Goal: Information Seeking & Learning: Find specific fact

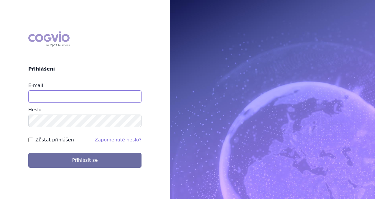
drag, startPoint x: 0, startPoint y: 0, endPoint x: 65, endPoint y: 95, distance: 115.6
click at [65, 95] on input "E-mail" at bounding box center [84, 96] width 113 height 12
type input "monika.danielisova@boehringer-ingelheim.com"
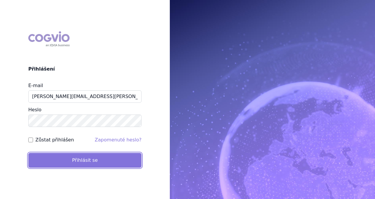
click at [100, 160] on button "Přihlásit se" at bounding box center [84, 160] width 113 height 15
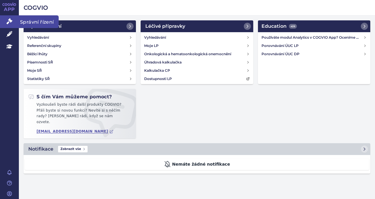
click at [10, 22] on icon at bounding box center [9, 21] width 6 height 6
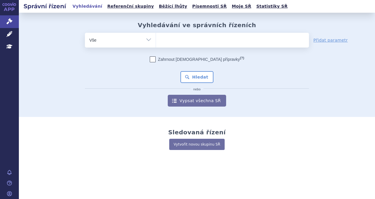
click at [193, 45] on span at bounding box center [232, 40] width 153 height 15
click at [156, 45] on select at bounding box center [156, 39] width 0 height 15
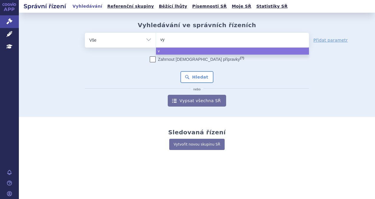
type input "vyv"
type input "vyvg"
type input "vyvgr"
type input "vyvgrat"
type input "vyvgr"
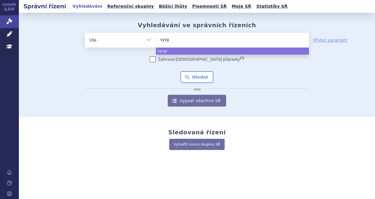
type input "vyvga"
type input "vyvgar"
type input "vyvgart"
select select "vyvgart"
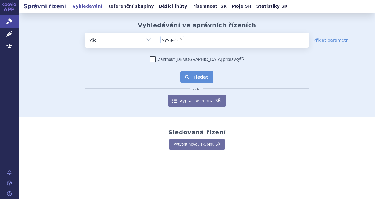
click at [204, 78] on button "Hledat" at bounding box center [197, 77] width 33 height 12
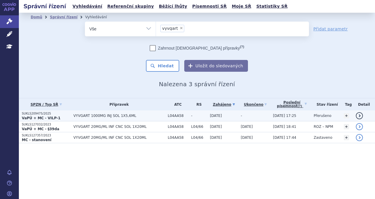
click at [71, 112] on td "VYVGART 1000MG INJ SOL 1X5,6ML" at bounding box center [118, 115] width 94 height 11
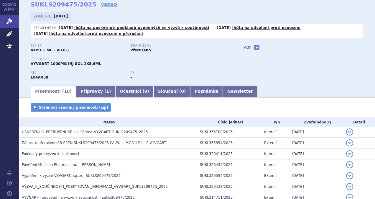
scroll to position [29, 0]
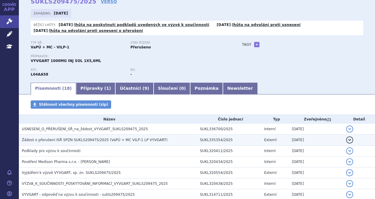
click at [122, 142] on span "Žádost o přerušení ISŘ SPZN SUKLS209475/2025 (VaPÚ + MC VILP-1 LP VYVGART)" at bounding box center [95, 140] width 146 height 4
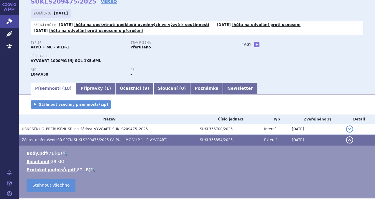
click at [35, 157] on ul "Body.pdf ( 71 kB ) 🔍 Email.eml ( 39 kB ) 87 kB" at bounding box center [197, 161] width 345 height 22
click at [35, 160] on link "Email.eml" at bounding box center [38, 161] width 23 height 5
click at [169, 58] on div "Přípravek: VYVGART 1000MG INJ SOL 1X5,6ML" at bounding box center [131, 59] width 200 height 9
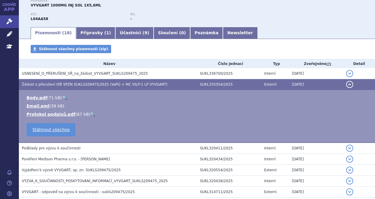
scroll to position [118, 0]
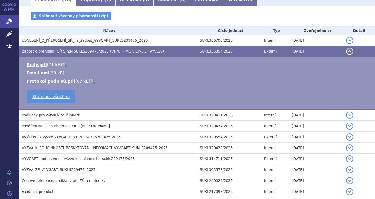
click at [91, 55] on td "Žádost o přerušení ISŘ SPZN SUKLS209475/2025 (VaPÚ + MC VILP-1 LP VYVGART)" at bounding box center [108, 51] width 178 height 11
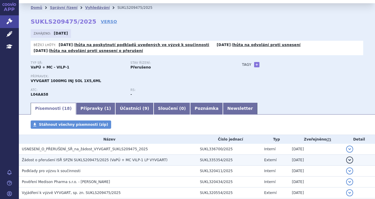
scroll to position [0, 0]
